Goal: Navigation & Orientation: Go to known website

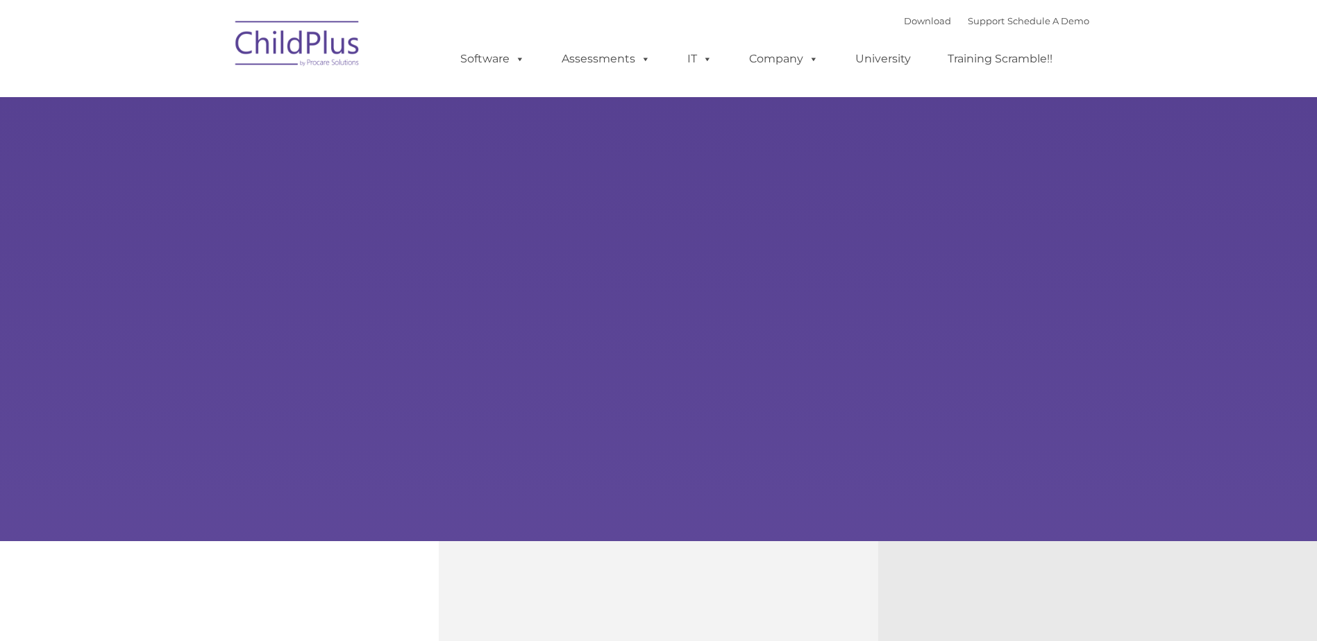
type input ""
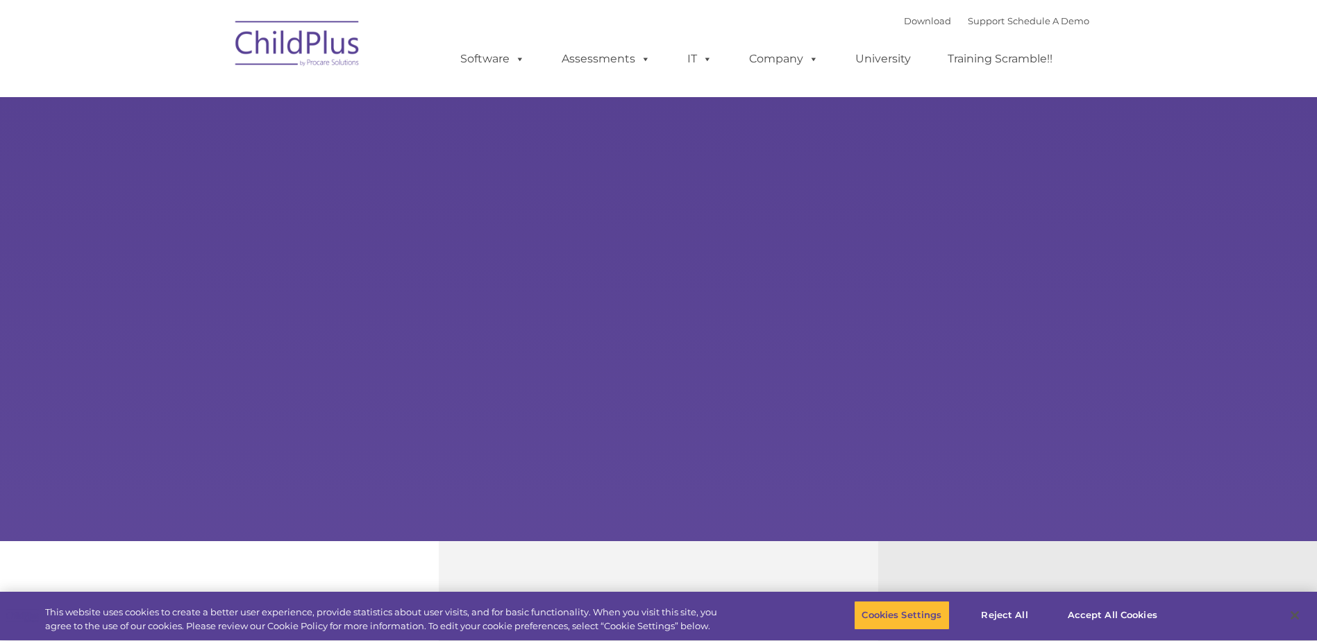
select select "MEDIUM"
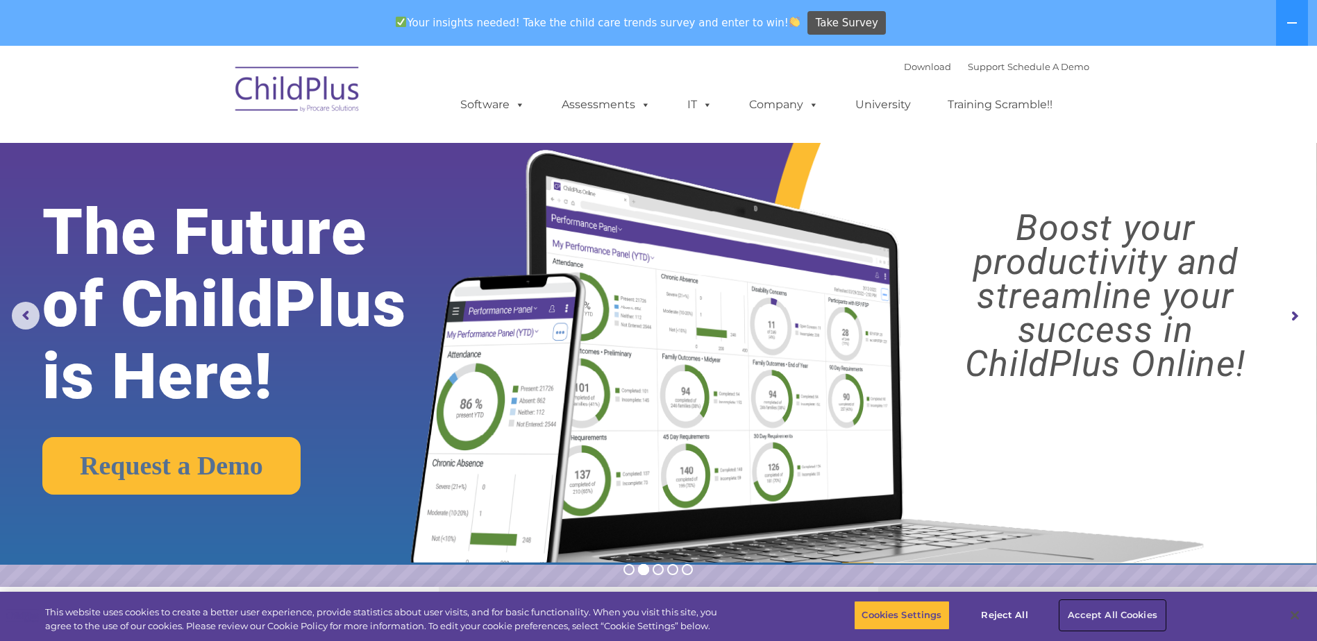
click at [1133, 613] on button "Accept All Cookies" at bounding box center [1112, 615] width 105 height 29
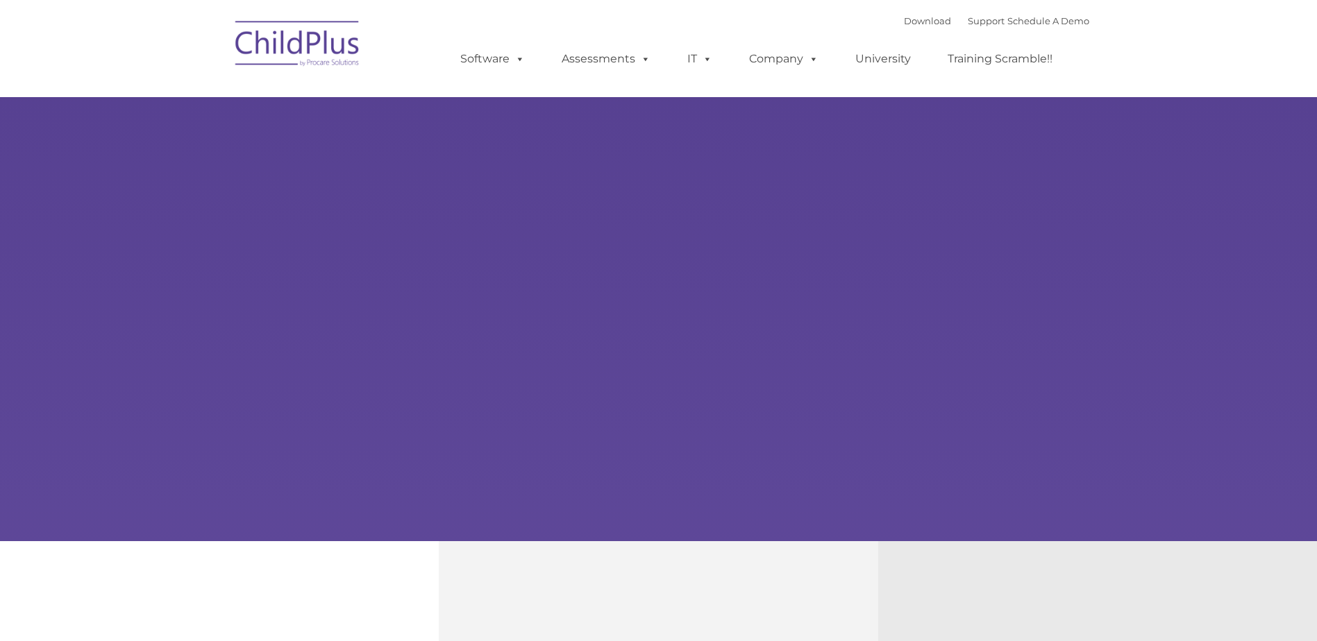
type input ""
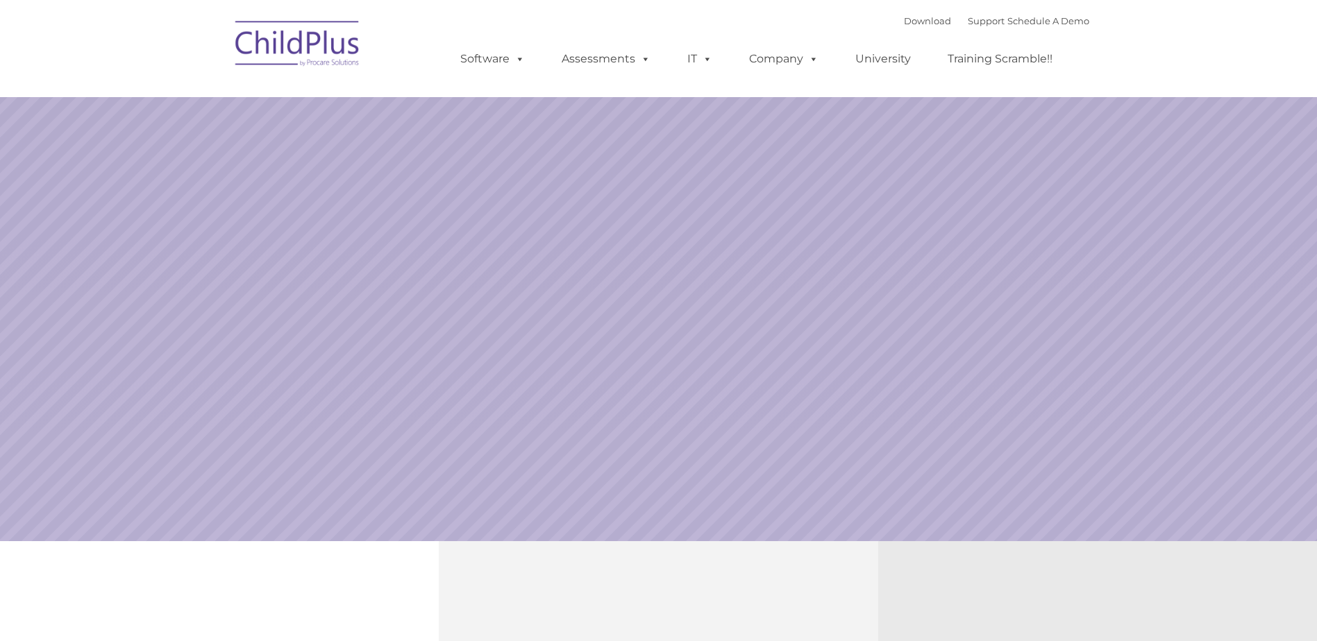
select select "MEDIUM"
